Goal: Task Accomplishment & Management: Manage account settings

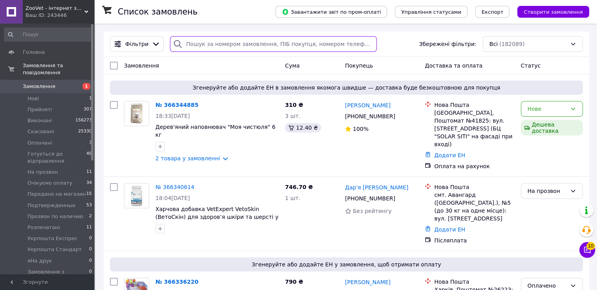
click at [198, 49] on input "search" at bounding box center [273, 44] width 207 height 16
click at [46, 202] on span "Подтвержденные" at bounding box center [51, 205] width 48 height 7
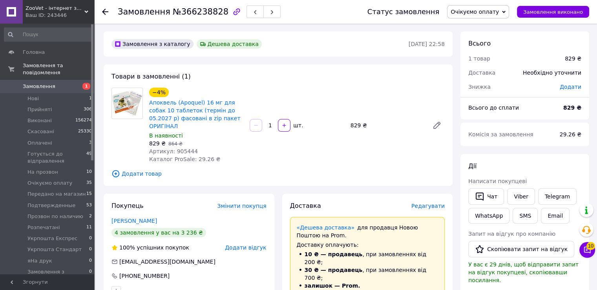
click at [499, 9] on span "Очікуємо оплату" at bounding box center [474, 12] width 48 height 6
click at [480, 49] on li "Розпечатані" at bounding box center [487, 55] width 81 height 12
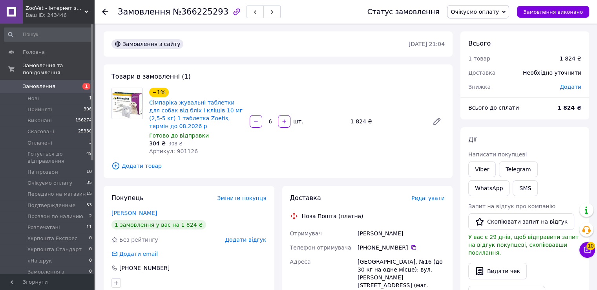
click at [486, 18] on span "Очікуємо оплату" at bounding box center [478, 11] width 62 height 13
click at [480, 54] on li "Розпечатані" at bounding box center [487, 55] width 81 height 12
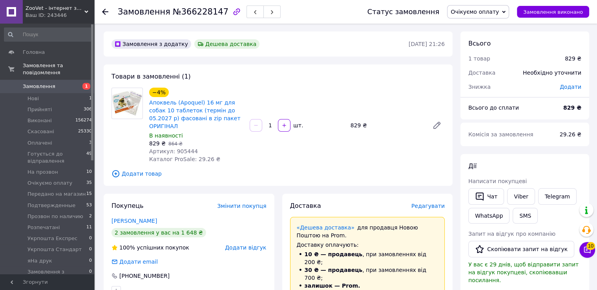
click at [491, 9] on span "Очікуємо оплату" at bounding box center [474, 12] width 48 height 6
click at [481, 54] on li "Розпечатані" at bounding box center [487, 55] width 81 height 12
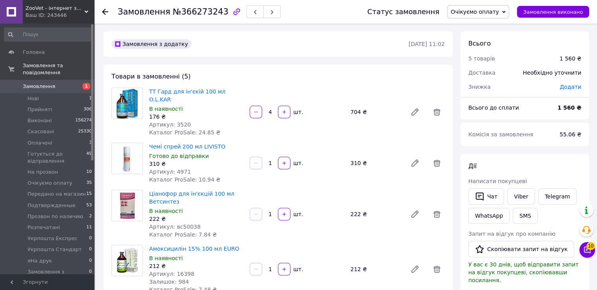
click at [488, 9] on span "Очікуємо оплату" at bounding box center [474, 12] width 48 height 6
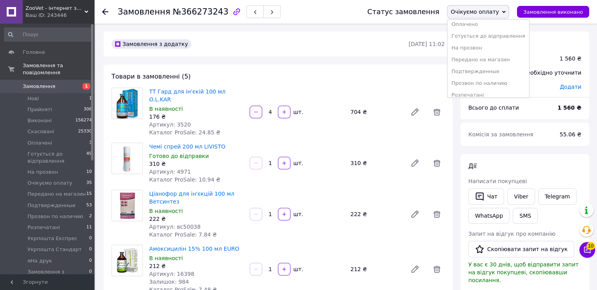
scroll to position [79, 0]
click at [480, 53] on li "Розпечатані" at bounding box center [487, 55] width 81 height 12
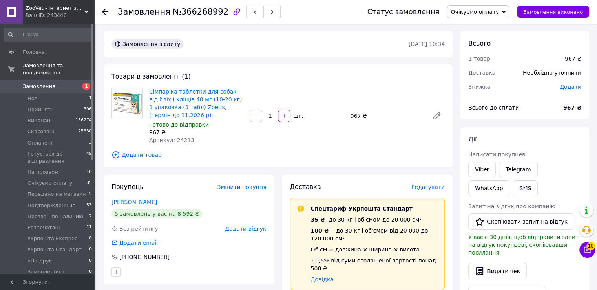
drag, startPoint x: 496, startPoint y: 13, endPoint x: 498, endPoint y: 38, distance: 25.6
click at [495, 13] on span "Очікуємо оплату" at bounding box center [474, 12] width 48 height 6
click at [479, 55] on li "Розпечатані" at bounding box center [487, 55] width 81 height 12
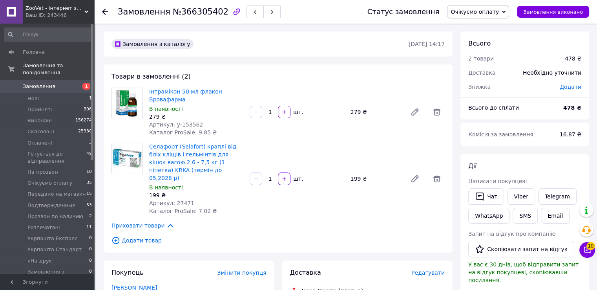
click at [487, 11] on span "Очікуємо оплату" at bounding box center [474, 12] width 48 height 6
click at [479, 53] on li "Розпечатані" at bounding box center [487, 55] width 81 height 12
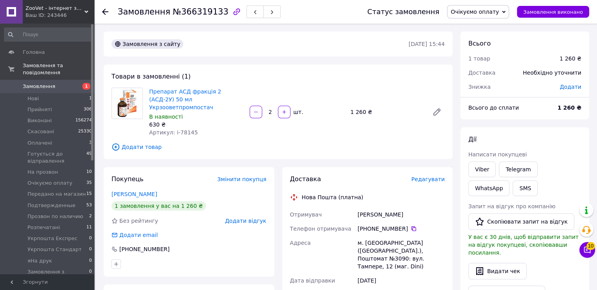
click at [499, 10] on span "Очікуємо оплату" at bounding box center [474, 12] width 48 height 6
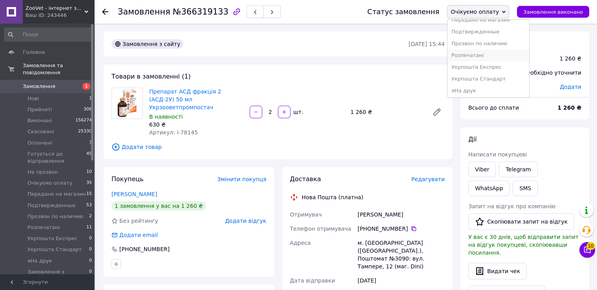
scroll to position [79, 0]
click at [491, 52] on li "Розпечатані" at bounding box center [487, 55] width 81 height 12
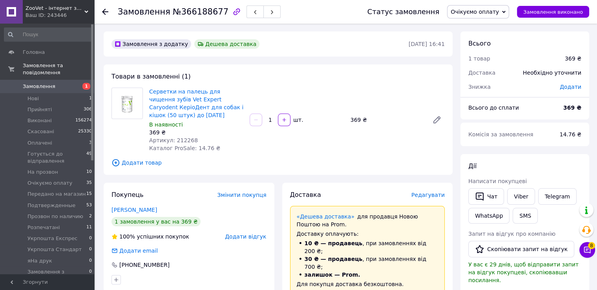
click at [485, 13] on span "Очікуємо оплату" at bounding box center [474, 12] width 48 height 6
drag, startPoint x: 480, startPoint y: 54, endPoint x: 443, endPoint y: 47, distance: 38.2
click at [480, 54] on li "Розпечатані" at bounding box center [487, 55] width 81 height 12
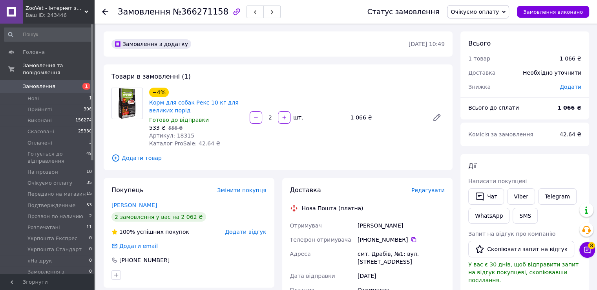
click at [490, 15] on span "Очікуємо оплату" at bounding box center [474, 12] width 48 height 6
click at [488, 52] on li "Розпечатані" at bounding box center [487, 55] width 81 height 12
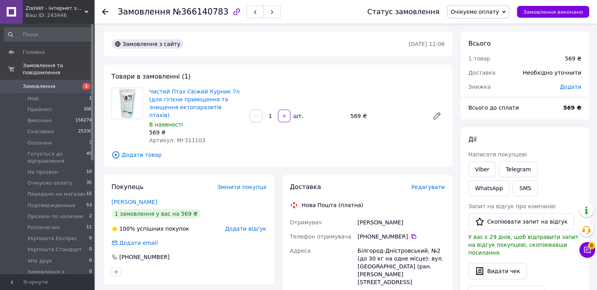
click at [488, 11] on span "Очікуємо оплату" at bounding box center [474, 12] width 48 height 6
click at [482, 55] on li "Розпечатані" at bounding box center [487, 55] width 81 height 12
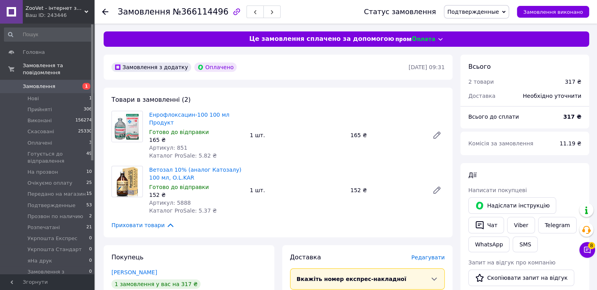
click at [190, 16] on span "№366114496" at bounding box center [201, 11] width 56 height 9
copy span "366114496"
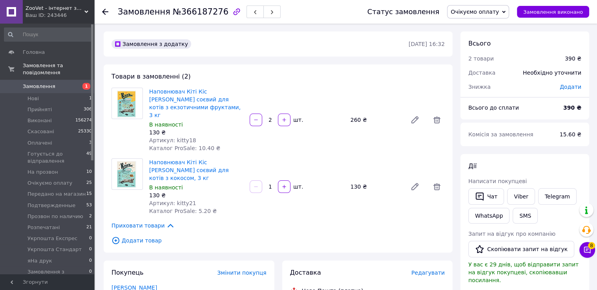
click at [493, 13] on span "Очікуємо оплату" at bounding box center [474, 12] width 48 height 6
click at [484, 55] on li "Розпечатані" at bounding box center [487, 55] width 81 height 12
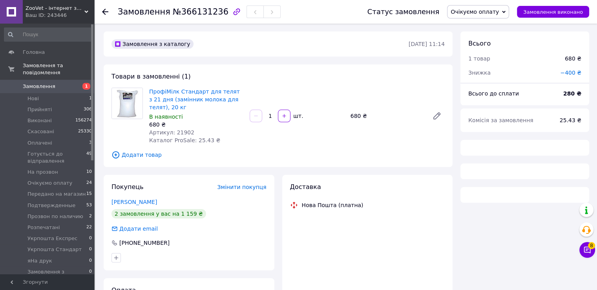
drag, startPoint x: 491, startPoint y: 11, endPoint x: 491, endPoint y: 62, distance: 51.4
click at [491, 11] on span "Очікуємо оплату" at bounding box center [474, 12] width 48 height 6
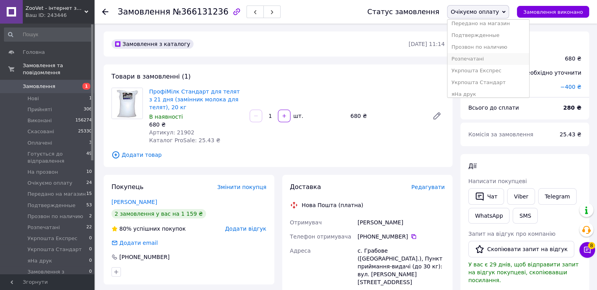
scroll to position [79, 0]
click at [480, 57] on li "Розпечатані" at bounding box center [487, 55] width 81 height 12
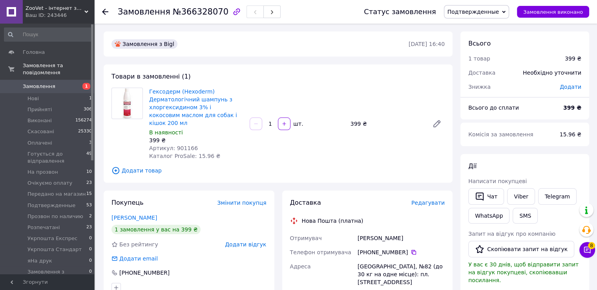
drag, startPoint x: 493, startPoint y: 7, endPoint x: 494, endPoint y: 38, distance: 31.4
click at [493, 7] on span "Подтвержденные" at bounding box center [477, 11] width 66 height 13
click at [476, 55] on li "Розпечатані" at bounding box center [484, 55] width 81 height 12
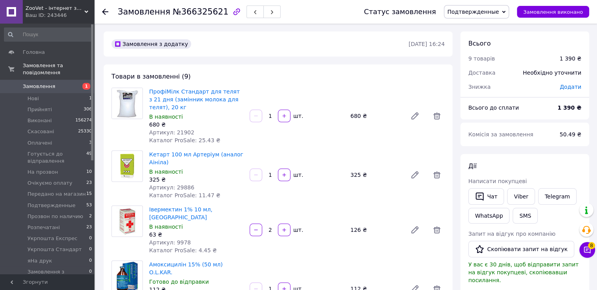
click at [474, 14] on span "Подтвержденные" at bounding box center [473, 12] width 52 height 6
click at [477, 53] on li "Розпечатані" at bounding box center [484, 55] width 81 height 12
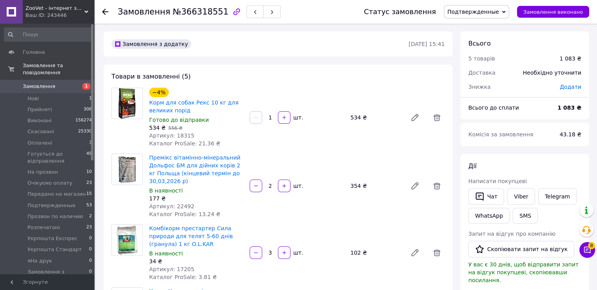
click at [486, 14] on span "Подтвержденные" at bounding box center [473, 12] width 52 height 6
click at [482, 53] on li "Розпечатані" at bounding box center [484, 55] width 81 height 12
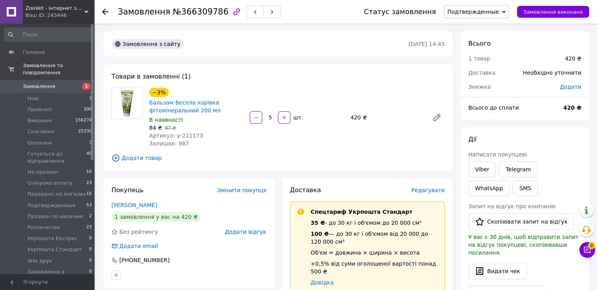
click at [484, 15] on span "Подтвержденные" at bounding box center [473, 12] width 52 height 6
drag, startPoint x: 481, startPoint y: 51, endPoint x: 450, endPoint y: 47, distance: 31.2
click at [482, 51] on li "Розпечатані" at bounding box center [484, 55] width 81 height 12
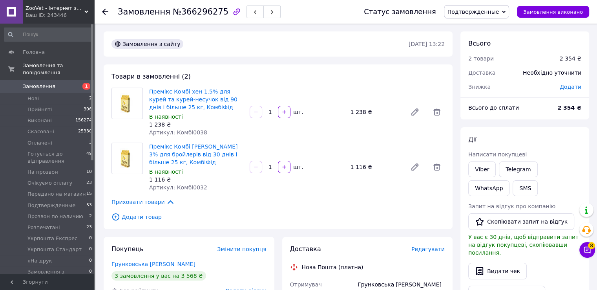
click at [465, 13] on span "Подтвержденные" at bounding box center [473, 12] width 52 height 6
click at [478, 55] on li "Розпечатані" at bounding box center [484, 55] width 81 height 12
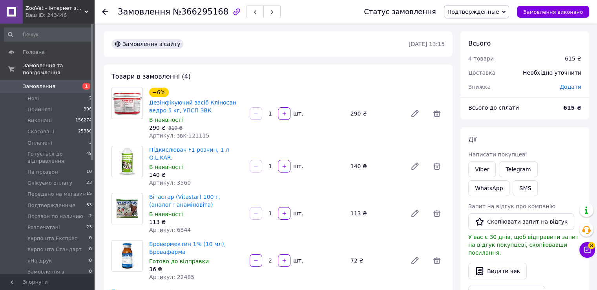
drag, startPoint x: 475, startPoint y: 17, endPoint x: 484, endPoint y: 38, distance: 22.5
click at [475, 16] on span "Подтвержденные" at bounding box center [477, 11] width 66 height 13
click at [480, 55] on li "Розпечатані" at bounding box center [484, 55] width 81 height 12
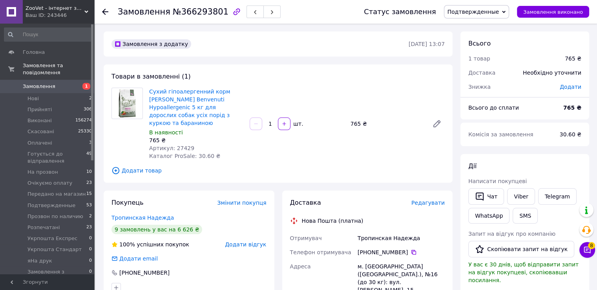
click at [482, 11] on span "Подтвержденные" at bounding box center [473, 12] width 52 height 6
click at [485, 55] on li "Розпечатані" at bounding box center [484, 55] width 81 height 12
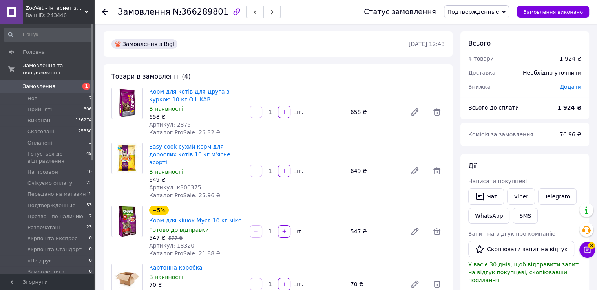
click at [475, 14] on span "Подтвержденные" at bounding box center [473, 12] width 52 height 6
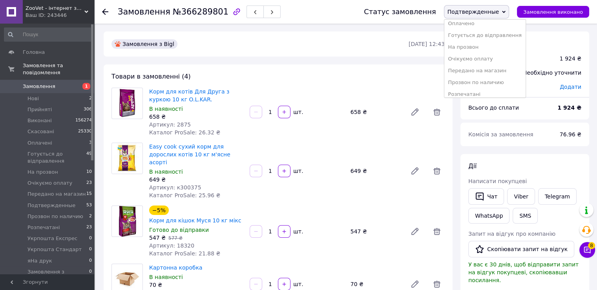
scroll to position [79, 0]
click at [478, 53] on li "Розпечатані" at bounding box center [484, 55] width 81 height 12
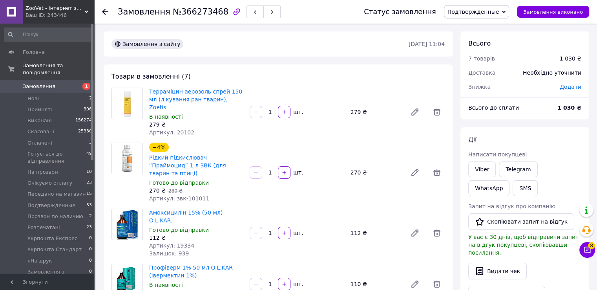
drag, startPoint x: 480, startPoint y: 12, endPoint x: 498, endPoint y: 41, distance: 33.8
click at [480, 12] on span "Подтвержденные" at bounding box center [473, 12] width 52 height 6
click at [487, 55] on li "Розпечатані" at bounding box center [484, 55] width 81 height 12
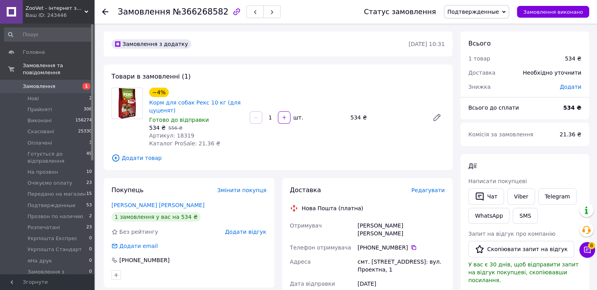
click at [479, 5] on div "Статус замовлення Подтвержденные Прийнято Виконано Скасовано Оплачено Готується…" at bounding box center [468, 12] width 241 height 24
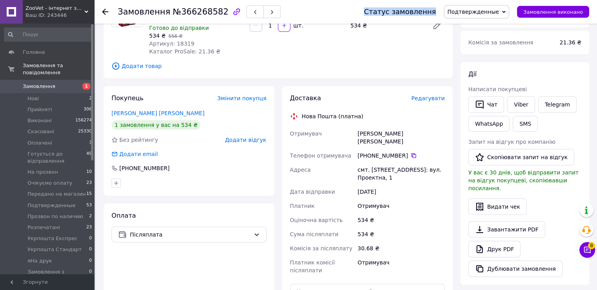
scroll to position [157, 0]
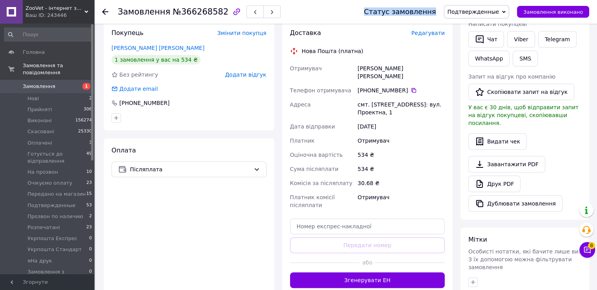
click at [496, 15] on span "Подтвержденные" at bounding box center [473, 12] width 52 height 6
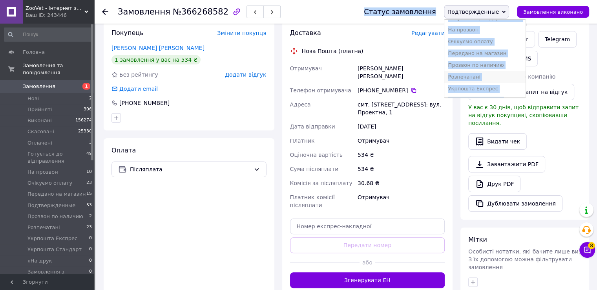
scroll to position [79, 0]
click at [477, 54] on li "Розпечатані" at bounding box center [484, 55] width 81 height 12
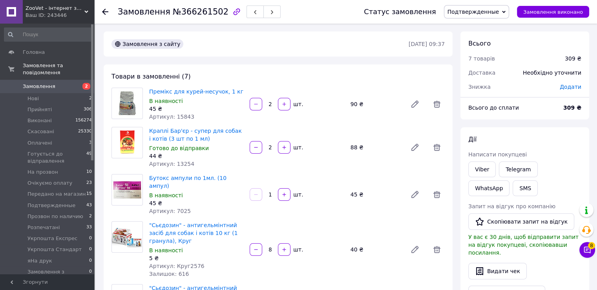
click at [491, 13] on span "Подтвержденные" at bounding box center [473, 12] width 52 height 6
click at [471, 55] on li "Розпечатані" at bounding box center [484, 55] width 81 height 12
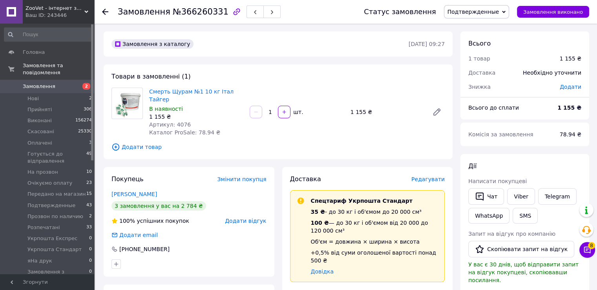
drag, startPoint x: 516, startPoint y: 13, endPoint x: 509, endPoint y: 12, distance: 7.9
click at [511, 12] on div "Статус замовлення Подтвержденные Прийнято Виконано Скасовано Оплачено Готується…" at bounding box center [472, 11] width 233 height 13
click at [499, 13] on span "Подтвержденные" at bounding box center [473, 12] width 52 height 6
click at [479, 52] on li "Розпечатані" at bounding box center [484, 55] width 81 height 12
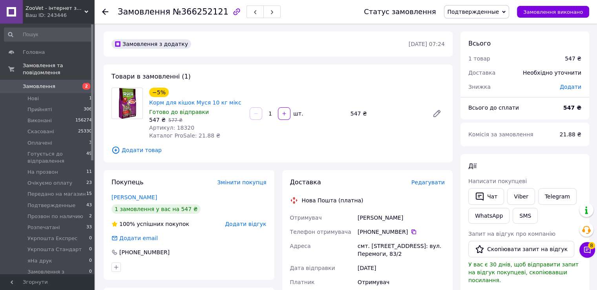
click at [491, 13] on span "Подтвержденные" at bounding box center [473, 12] width 52 height 6
click at [476, 54] on li "Розпечатані" at bounding box center [484, 55] width 81 height 12
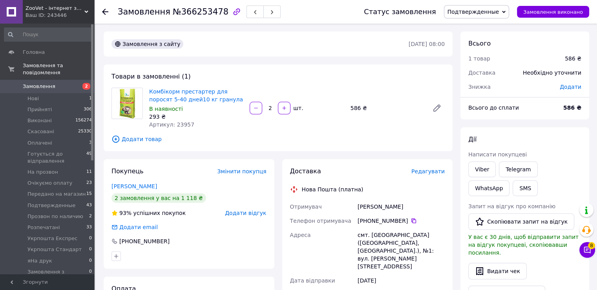
click at [490, 13] on span "Подтвержденные" at bounding box center [473, 12] width 52 height 6
click at [480, 57] on li "Розпечатані" at bounding box center [484, 55] width 81 height 12
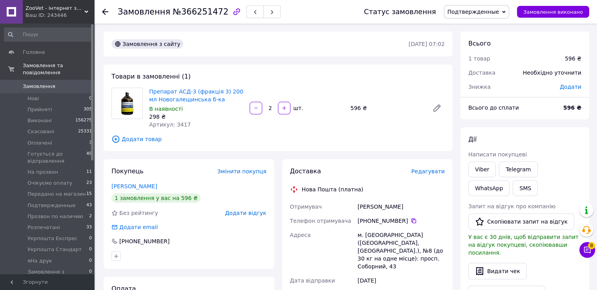
click at [486, 15] on span "Подтвержденные" at bounding box center [477, 11] width 66 height 13
click at [468, 54] on li "Розпечатані" at bounding box center [484, 55] width 81 height 12
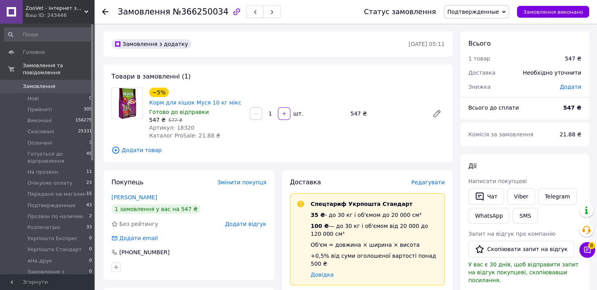
click at [480, 15] on span "Подтвержденные" at bounding box center [473, 12] width 52 height 6
click at [478, 52] on li "Розпечатані" at bounding box center [484, 55] width 81 height 12
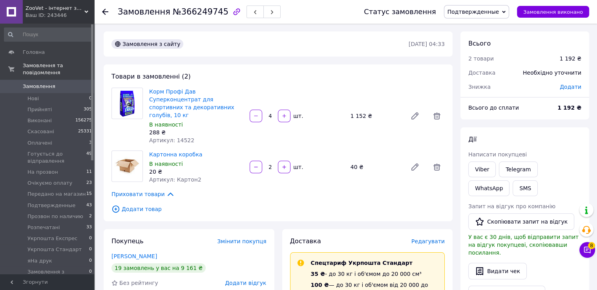
click at [480, 9] on span "Подтвержденные" at bounding box center [473, 12] width 52 height 6
click at [478, 53] on li "Розпечатані" at bounding box center [484, 55] width 81 height 12
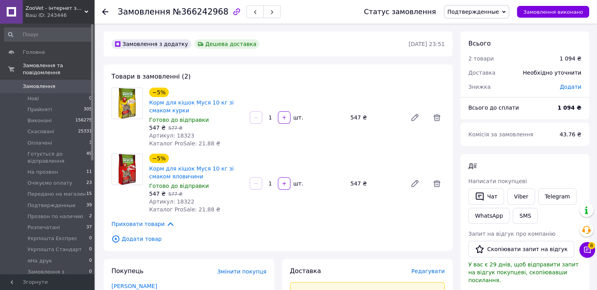
click at [474, 13] on span "Подтвержденные" at bounding box center [473, 12] width 52 height 6
click at [480, 51] on li "Розпечатані" at bounding box center [484, 55] width 81 height 12
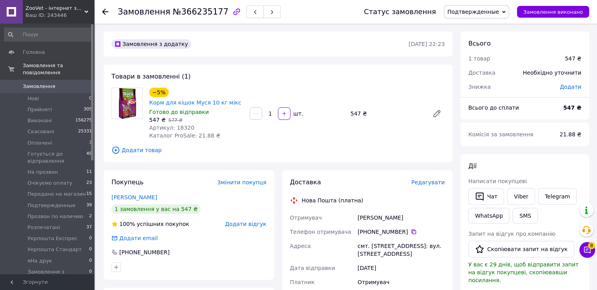
click at [481, 2] on div "Статус замовлення Подтвержденные Прийнято Виконано Скасовано Оплачено Готується…" at bounding box center [468, 12] width 241 height 24
click at [480, 11] on span "Подтвержденные" at bounding box center [473, 12] width 52 height 6
click at [481, 56] on li "Розпечатані" at bounding box center [484, 55] width 81 height 12
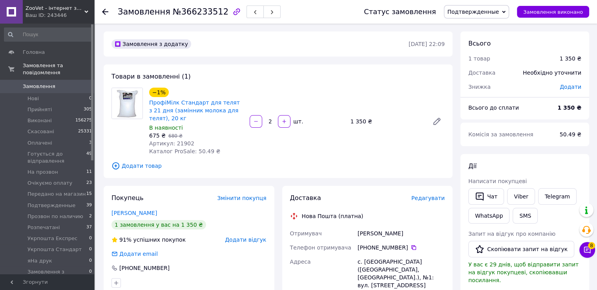
click at [476, 9] on span "Подтвержденные" at bounding box center [473, 12] width 52 height 6
click at [479, 54] on li "Розпечатані" at bounding box center [484, 55] width 81 height 12
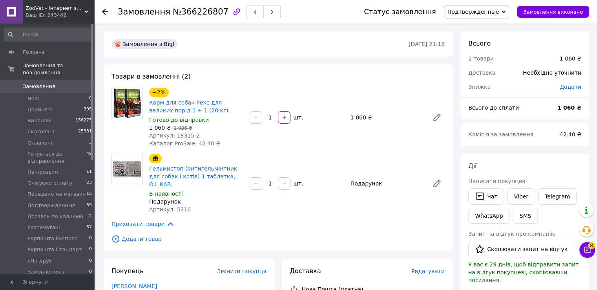
click at [469, 14] on span "Подтвержденные" at bounding box center [473, 12] width 52 height 6
click at [481, 51] on li "Розпечатані" at bounding box center [484, 55] width 81 height 12
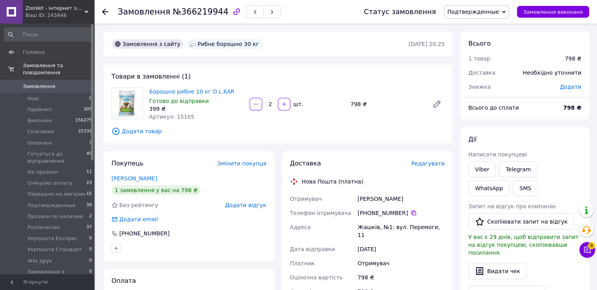
click at [483, 9] on span "Подтвержденные" at bounding box center [473, 12] width 52 height 6
click at [481, 57] on li "Розпечатані" at bounding box center [484, 55] width 81 height 12
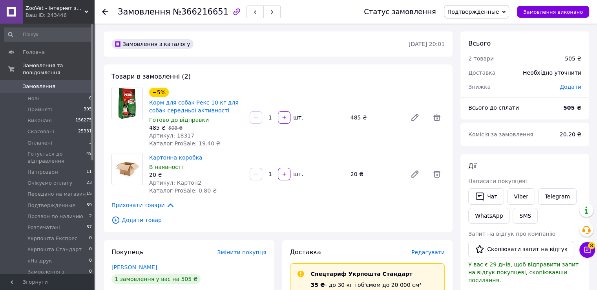
click at [492, 13] on span "Подтвержденные" at bounding box center [473, 12] width 52 height 6
click at [479, 53] on li "Розпечатані" at bounding box center [484, 55] width 81 height 12
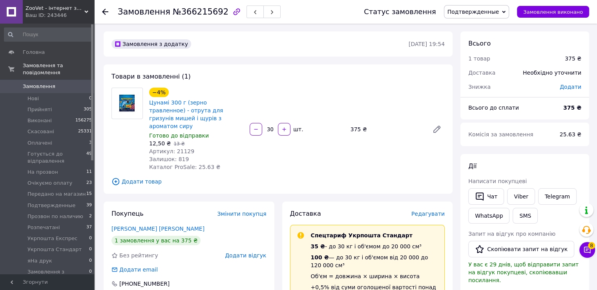
click at [478, 9] on span "Подтвержденные" at bounding box center [473, 12] width 52 height 6
click at [480, 54] on li "Розпечатані" at bounding box center [484, 55] width 81 height 12
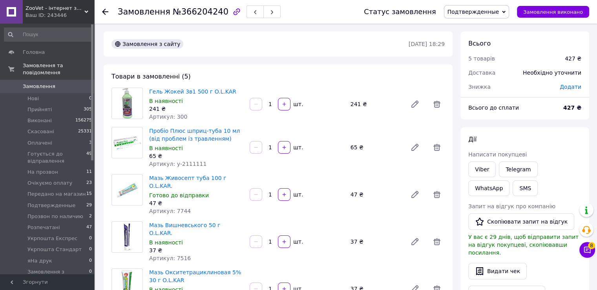
click at [489, 13] on span "Подтвержденные" at bounding box center [473, 12] width 52 height 6
click at [485, 55] on li "Розпечатані" at bounding box center [484, 55] width 81 height 12
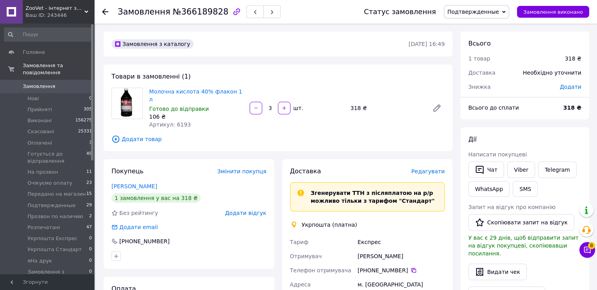
click at [486, 15] on span "Подтвержденные" at bounding box center [473, 12] width 52 height 6
click at [481, 54] on li "Розпечатані" at bounding box center [484, 55] width 81 height 12
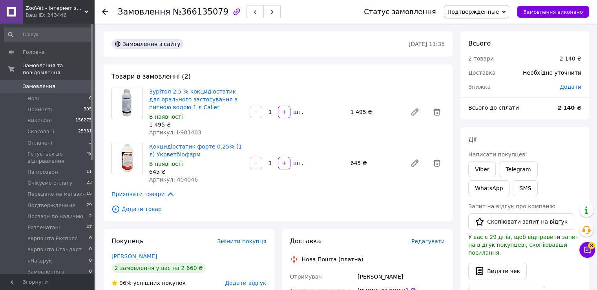
click at [481, 18] on span "Подтвержденные" at bounding box center [477, 11] width 66 height 13
click at [485, 54] on li "Розпечатані" at bounding box center [484, 55] width 81 height 12
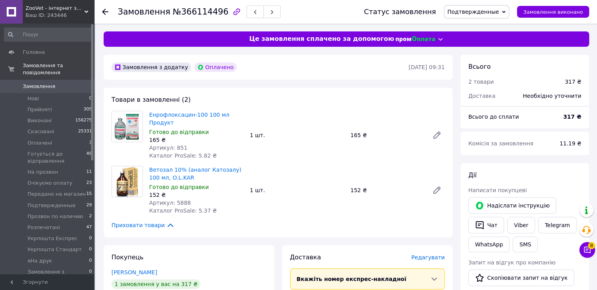
click at [488, 14] on span "Подтвержденные" at bounding box center [473, 12] width 52 height 6
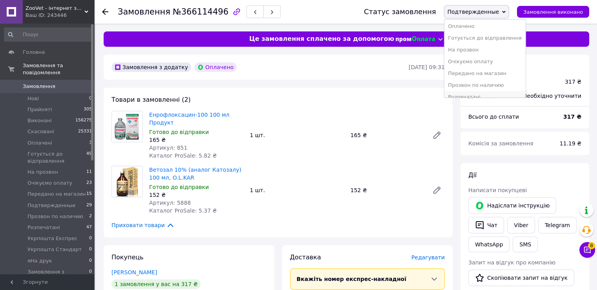
scroll to position [79, 0]
click at [477, 52] on li "Розпечатані" at bounding box center [484, 55] width 81 height 12
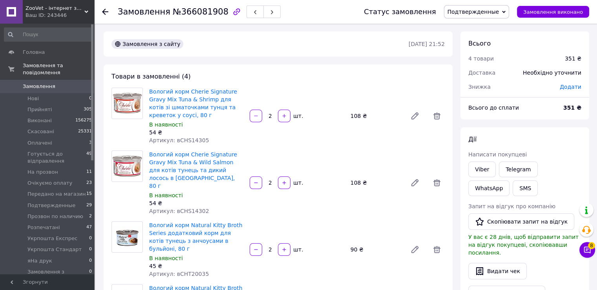
click at [485, 7] on span "Подтвержденные" at bounding box center [477, 11] width 66 height 13
click at [485, 53] on li "Розпечатані" at bounding box center [484, 55] width 81 height 12
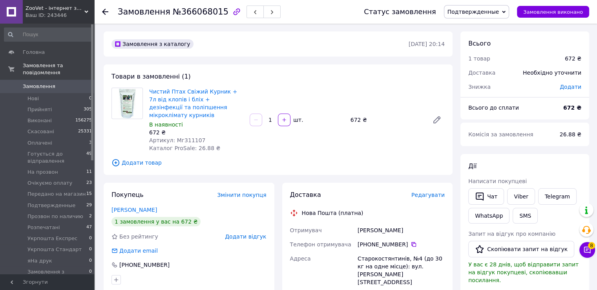
click at [487, 11] on span "Подтвержденные" at bounding box center [473, 12] width 52 height 6
click at [490, 54] on li "Розпечатані" at bounding box center [484, 55] width 81 height 12
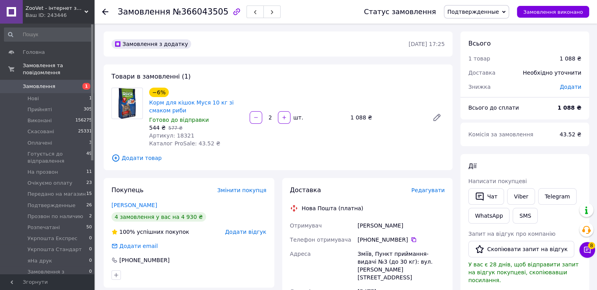
drag, startPoint x: 489, startPoint y: 10, endPoint x: 491, endPoint y: 14, distance: 4.4
click at [489, 10] on span "Подтвержденные" at bounding box center [473, 12] width 52 height 6
click at [480, 52] on li "Розпечатані" at bounding box center [484, 55] width 81 height 12
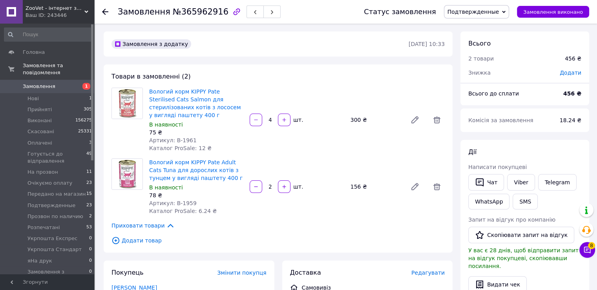
click at [492, 13] on span "Подтвержденные" at bounding box center [473, 12] width 52 height 6
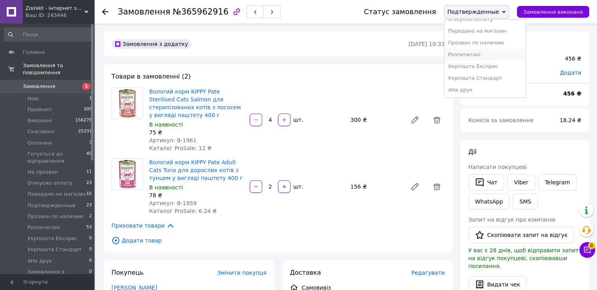
click at [477, 51] on li "Розпечатані" at bounding box center [484, 55] width 81 height 12
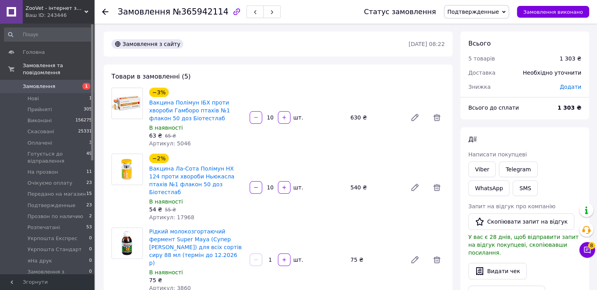
drag, startPoint x: 487, startPoint y: 14, endPoint x: 491, endPoint y: 27, distance: 13.6
click at [487, 14] on span "Подтвержденные" at bounding box center [473, 12] width 52 height 6
click at [481, 56] on li "Розпечатані" at bounding box center [484, 55] width 81 height 12
